Goal: Task Accomplishment & Management: Use online tool/utility

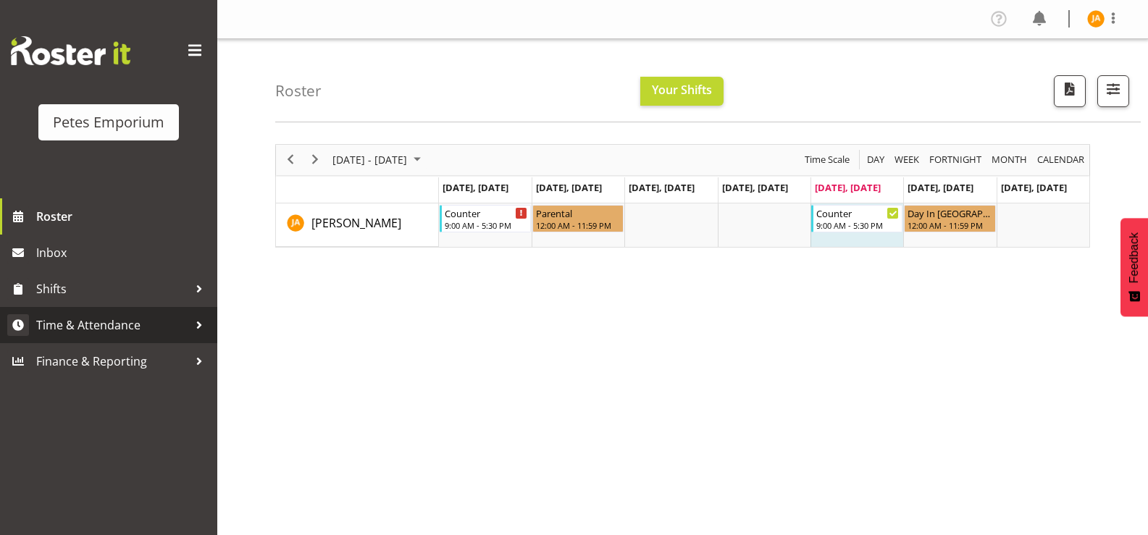
click at [114, 325] on span "Time & Attendance" at bounding box center [112, 325] width 152 height 22
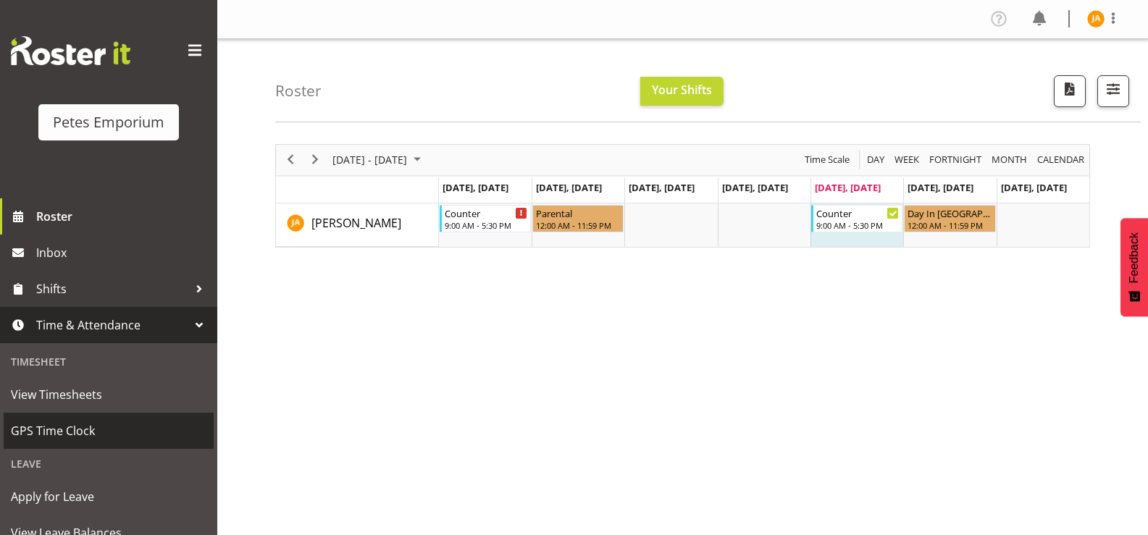
click at [84, 428] on span "GPS Time Clock" at bounding box center [109, 431] width 196 height 22
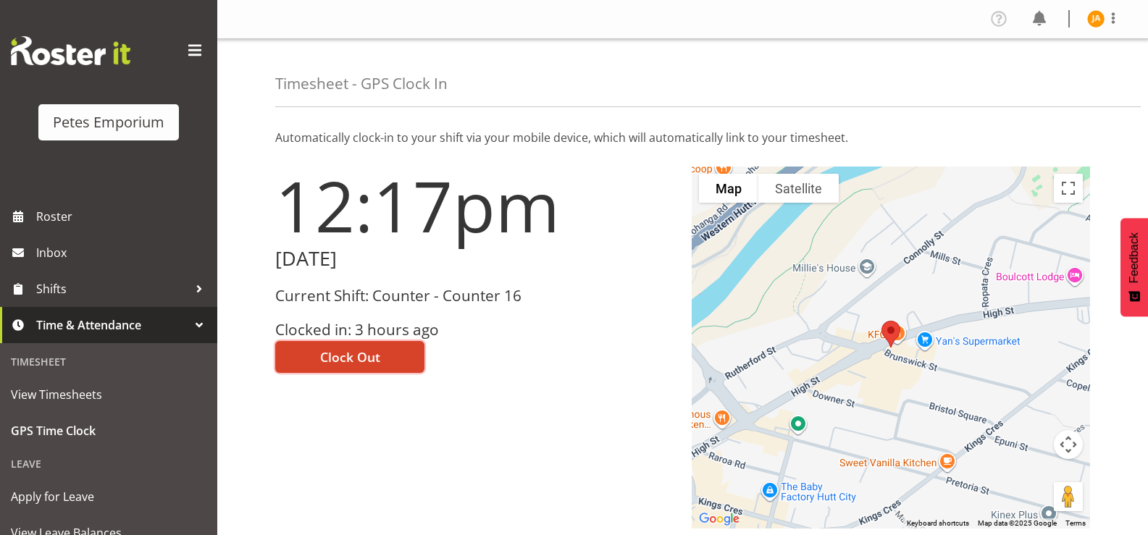
click at [380, 354] on button "Clock Out" at bounding box center [349, 357] width 149 height 32
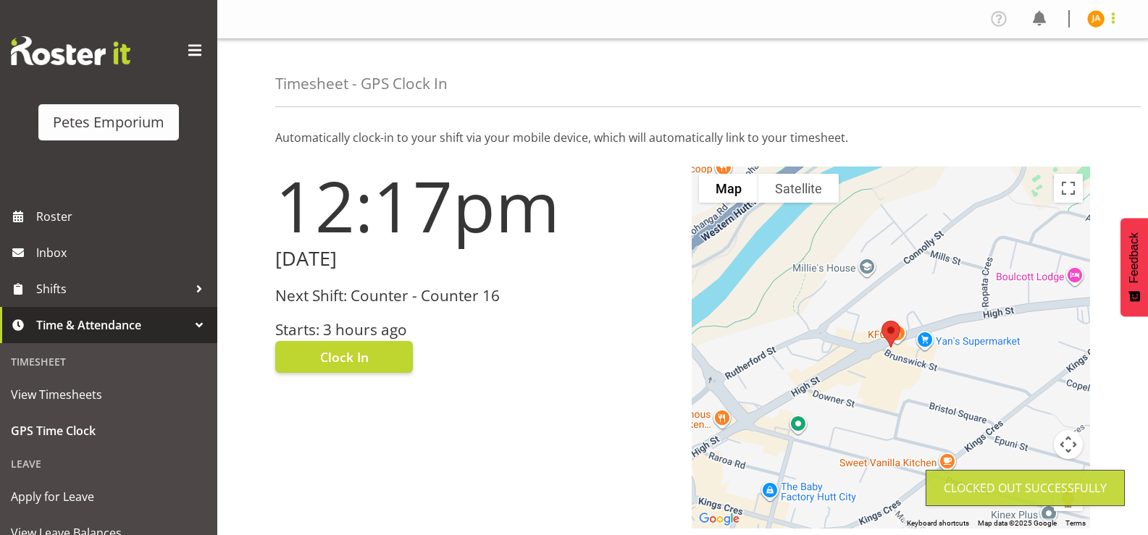
click at [1118, 17] on span at bounding box center [1112, 17] width 17 height 17
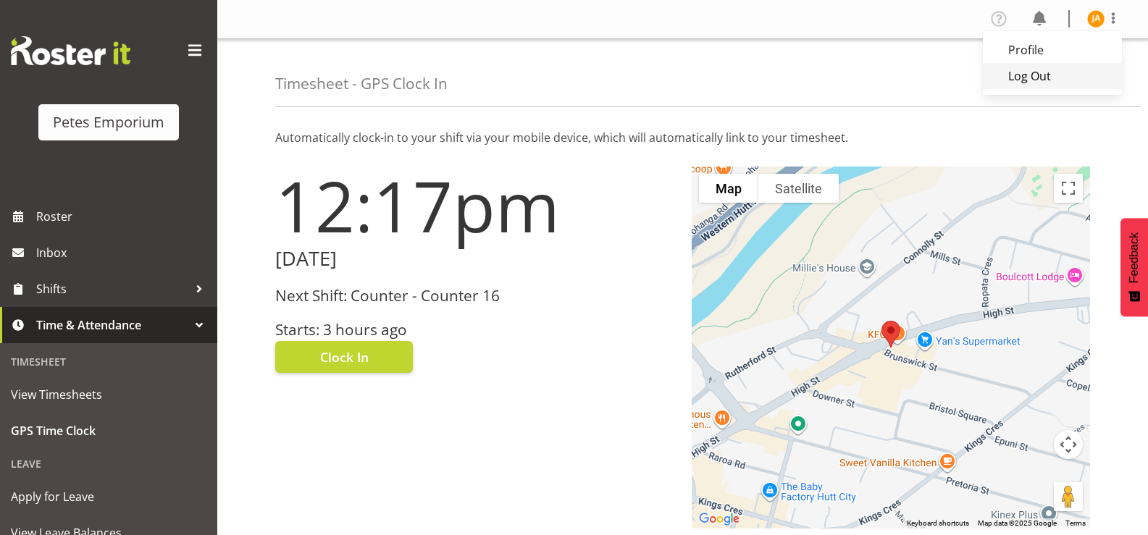
click at [1049, 77] on link "Log Out" at bounding box center [1052, 76] width 139 height 26
